Goal: Task Accomplishment & Management: Complete application form

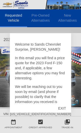
click at [62, 108] on div "EXIT" at bounding box center [62, 108] width 18 height 15
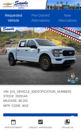
scroll to position [21, 1]
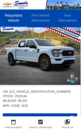
click at [75, 53] on img at bounding box center [39, 55] width 81 height 61
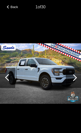
click at [74, 81] on div at bounding box center [73, 78] width 7 height 7
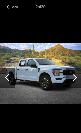
click at [75, 81] on div at bounding box center [73, 78] width 7 height 7
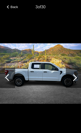
click at [76, 84] on div at bounding box center [73, 78] width 15 height 20
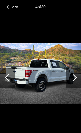
click at [75, 81] on div at bounding box center [73, 78] width 7 height 7
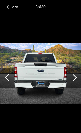
click at [74, 88] on div at bounding box center [73, 78] width 15 height 20
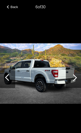
click at [75, 82] on div at bounding box center [73, 78] width 15 height 20
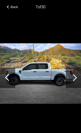
click at [76, 86] on div at bounding box center [73, 78] width 15 height 20
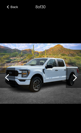
click at [76, 85] on div at bounding box center [73, 78] width 15 height 20
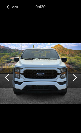
click at [75, 81] on div at bounding box center [73, 78] width 7 height 7
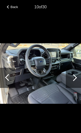
click at [73, 81] on div at bounding box center [73, 78] width 7 height 7
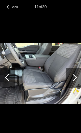
click at [73, 81] on div at bounding box center [73, 78] width 7 height 7
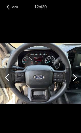
click at [77, 83] on div at bounding box center [73, 78] width 15 height 20
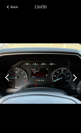
click at [77, 84] on div at bounding box center [73, 78] width 15 height 20
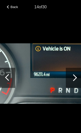
click at [73, 81] on div at bounding box center [73, 78] width 7 height 7
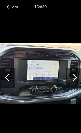
click at [76, 82] on div at bounding box center [73, 78] width 15 height 20
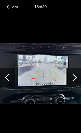
click at [75, 81] on div at bounding box center [73, 78] width 7 height 7
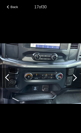
click at [73, 88] on div at bounding box center [73, 78] width 15 height 20
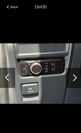
click at [76, 84] on div at bounding box center [73, 78] width 15 height 20
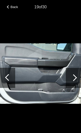
click at [7, 81] on div at bounding box center [8, 77] width 7 height 7
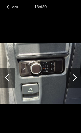
click at [76, 86] on div at bounding box center [73, 78] width 15 height 20
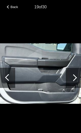
click at [74, 81] on div at bounding box center [73, 78] width 7 height 7
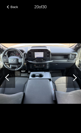
click at [75, 81] on div at bounding box center [73, 78] width 7 height 7
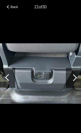
click at [74, 81] on div at bounding box center [73, 78] width 7 height 7
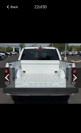
click at [76, 83] on div at bounding box center [73, 78] width 15 height 20
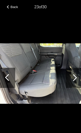
click at [75, 81] on div at bounding box center [73, 78] width 7 height 7
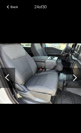
click at [76, 82] on div at bounding box center [73, 78] width 15 height 20
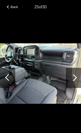
click at [75, 80] on div at bounding box center [73, 78] width 15 height 20
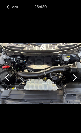
click at [76, 81] on div at bounding box center [73, 78] width 7 height 7
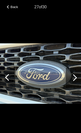
click at [74, 81] on div at bounding box center [73, 78] width 7 height 7
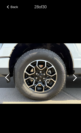
click at [75, 81] on div at bounding box center [73, 78] width 7 height 7
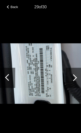
click at [75, 81] on div at bounding box center [73, 78] width 7 height 7
